Goal: Task Accomplishment & Management: Use online tool/utility

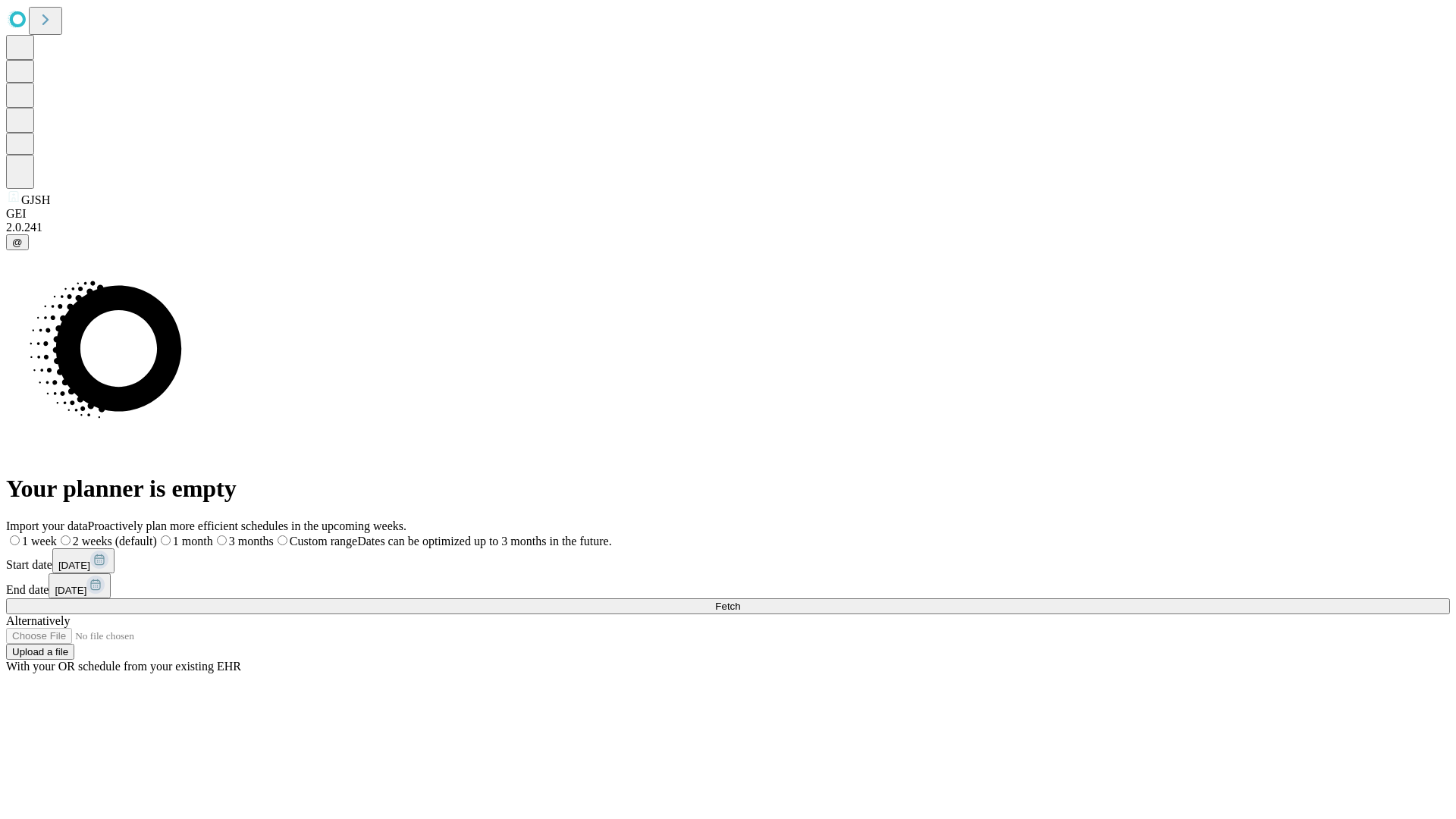
click at [740, 601] on span "Fetch" at bounding box center [728, 606] width 25 height 12
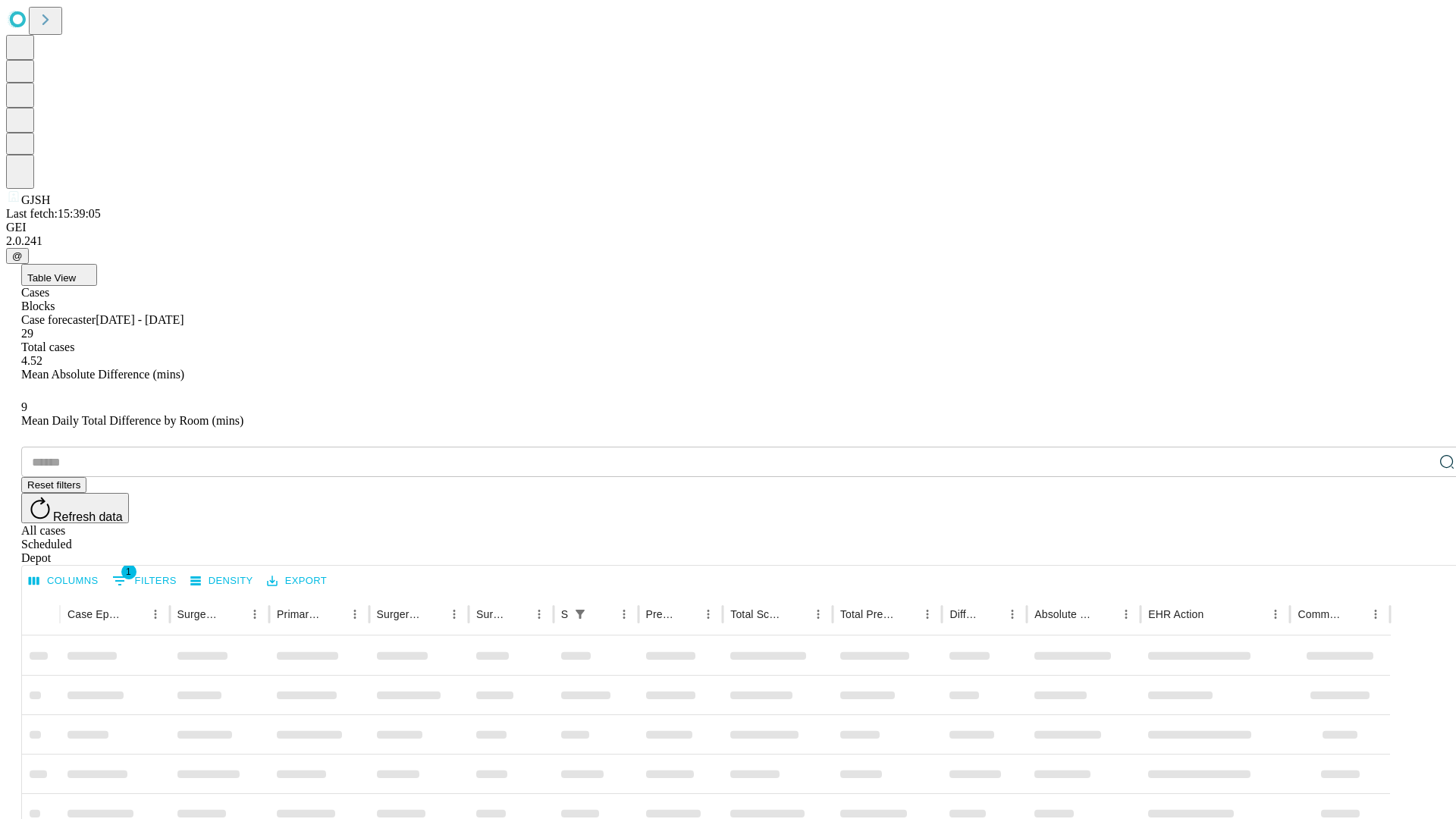
click at [1416, 552] on div "Depot" at bounding box center [744, 558] width 1444 height 14
